Goal: Task Accomplishment & Management: Use online tool/utility

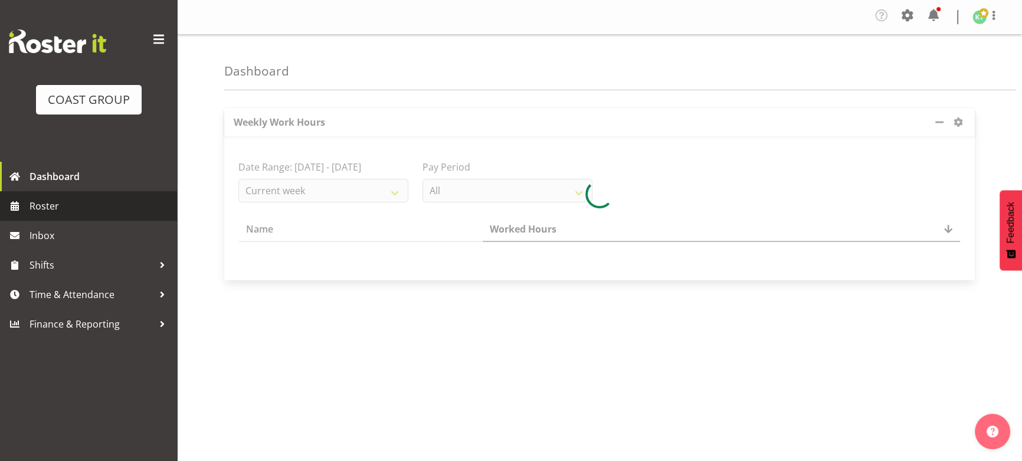
click at [92, 204] on span "Roster" at bounding box center [101, 206] width 142 height 18
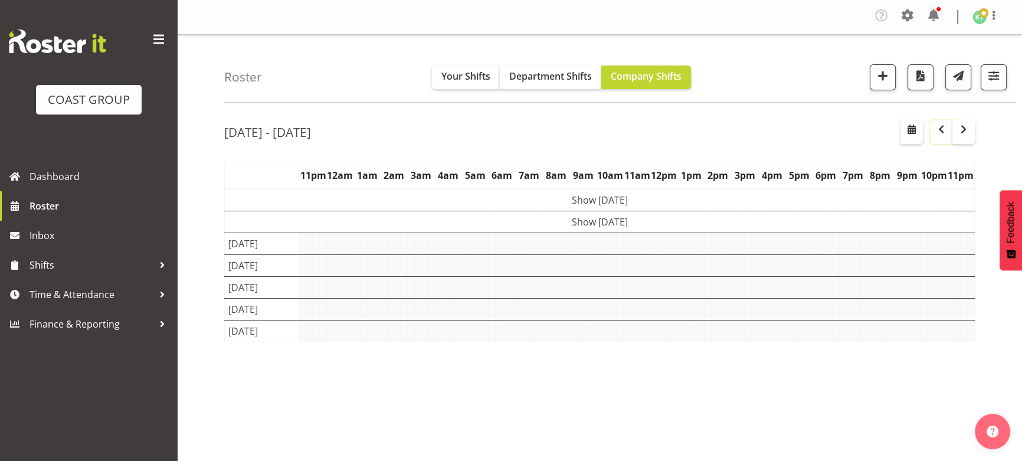
click at [944, 137] on button "button" at bounding box center [941, 132] width 22 height 24
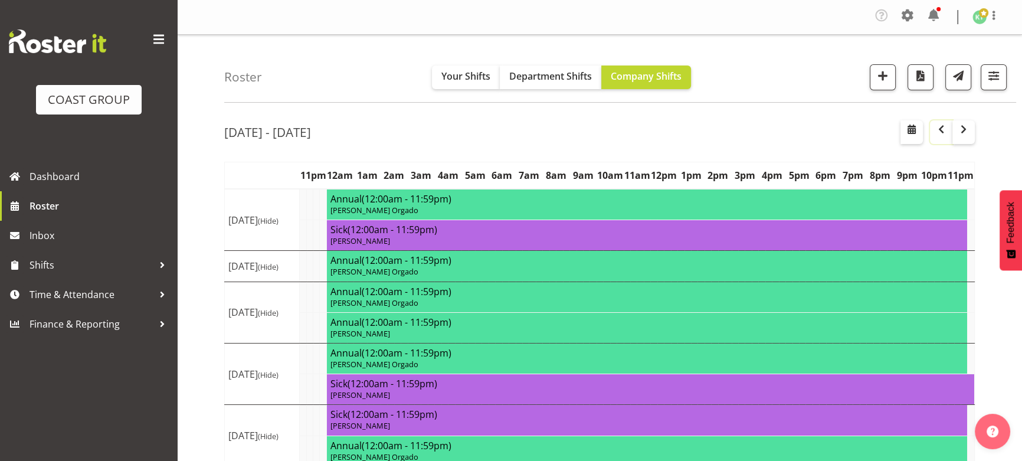
scroll to position [107, 0]
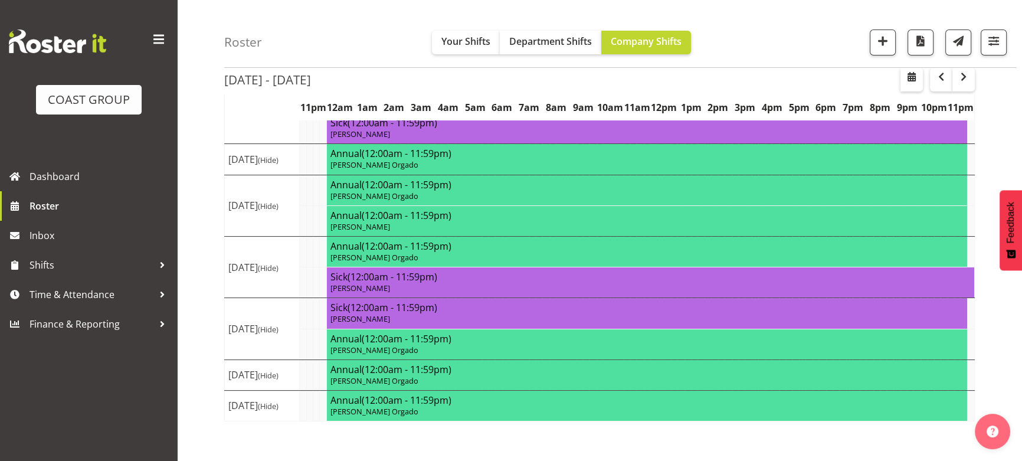
click at [302, 279] on td at bounding box center [303, 282] width 6 height 31
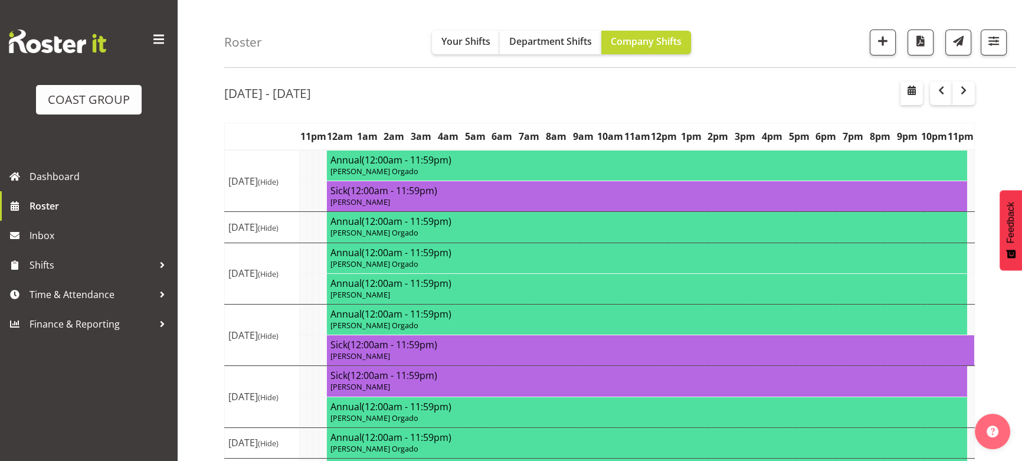
scroll to position [0, 0]
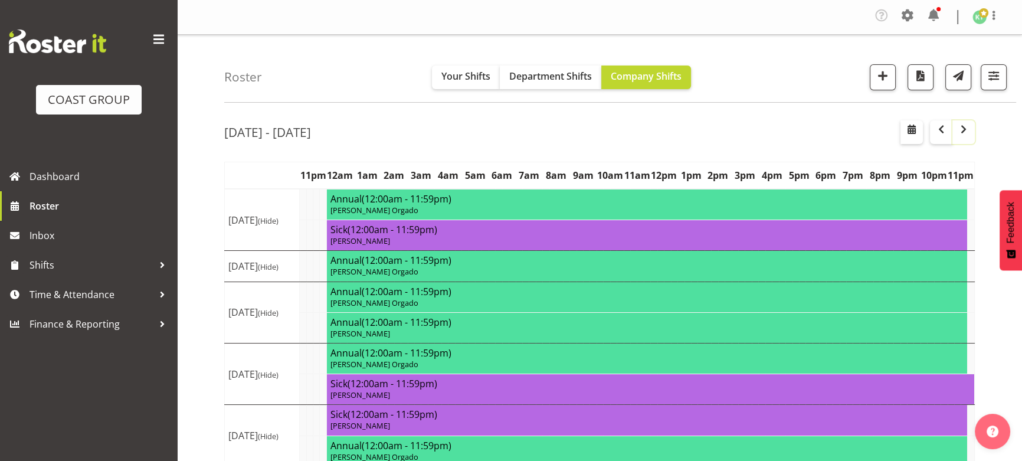
click at [972, 128] on button "button" at bounding box center [963, 132] width 22 height 24
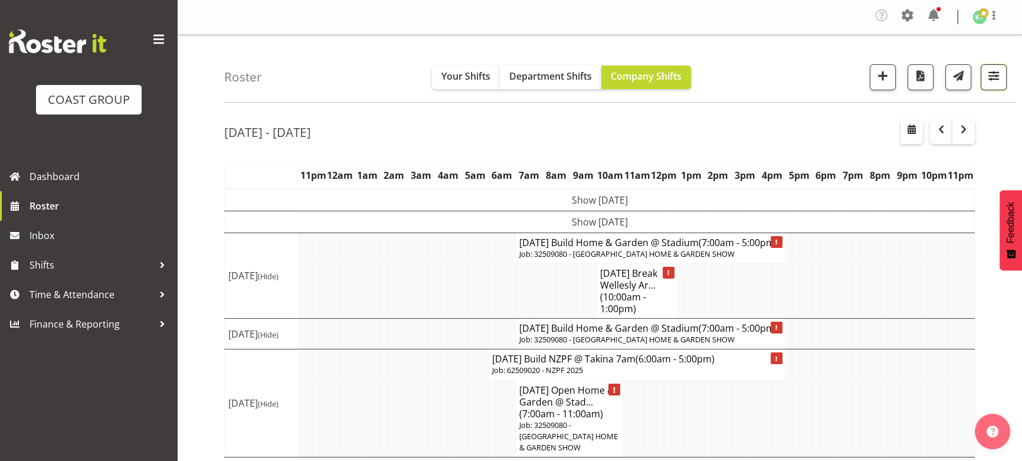
click at [987, 83] on span "button" at bounding box center [993, 75] width 15 height 15
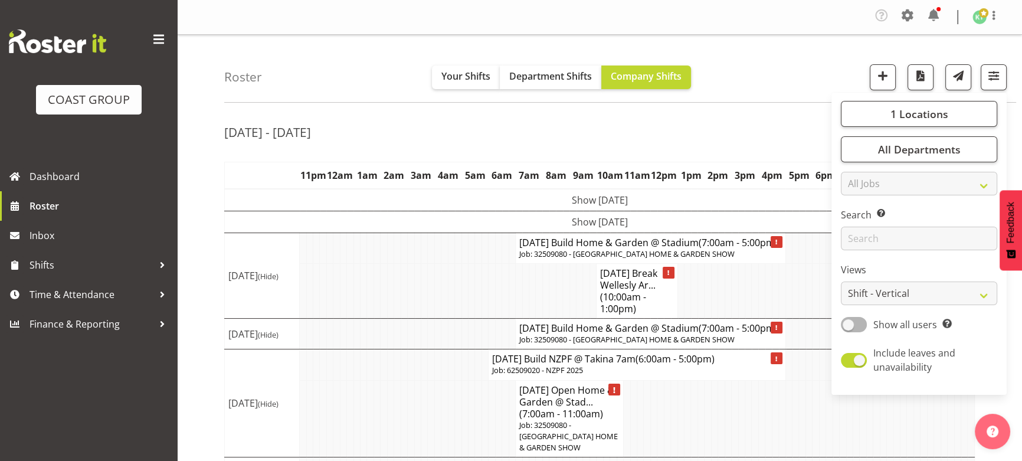
click at [785, 143] on div "[DATE] - [DATE]" at bounding box center [599, 133] width 751 height 27
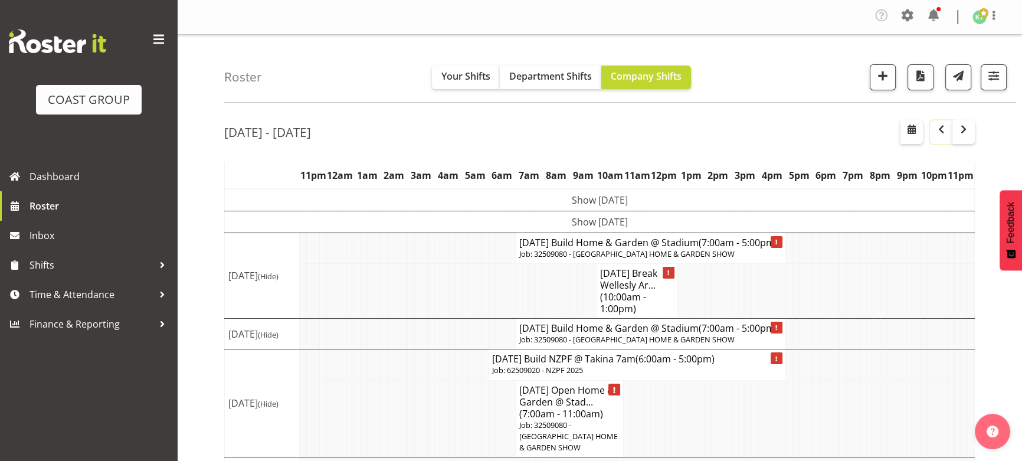
click at [938, 132] on span "button" at bounding box center [941, 129] width 14 height 14
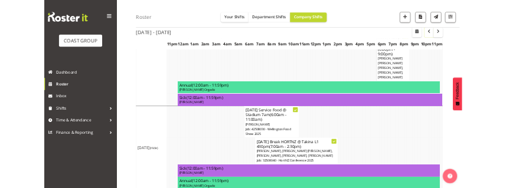
scroll to position [418, 0]
